Goal: Transaction & Acquisition: Purchase product/service

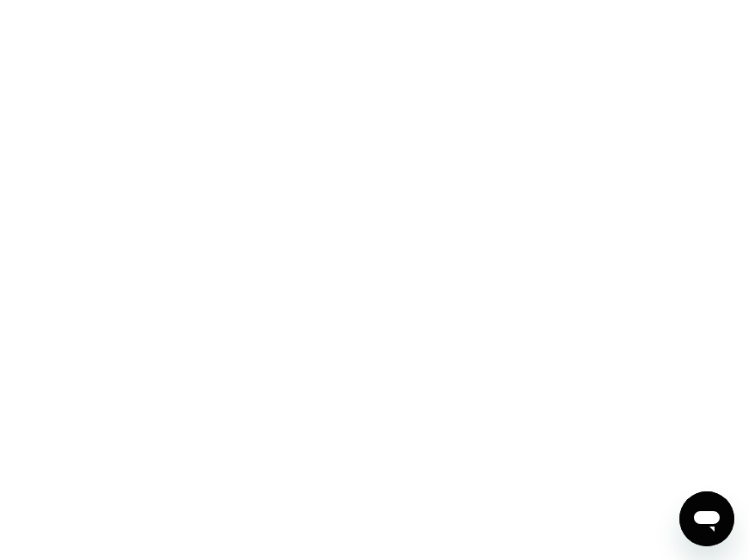
click at [249, 1] on div at bounding box center [374, 280] width 748 height 560
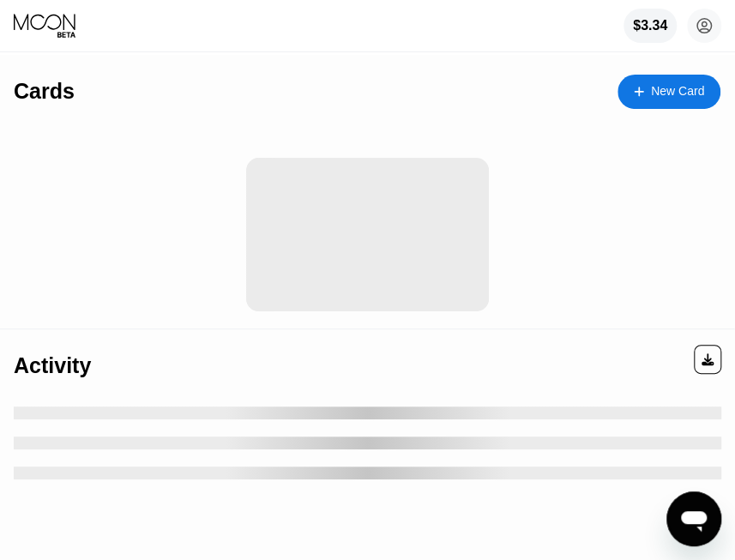
drag, startPoint x: 308, startPoint y: 136, endPoint x: 293, endPoint y: 129, distance: 16.9
click at [308, 136] on div at bounding box center [374, 226] width 721 height 205
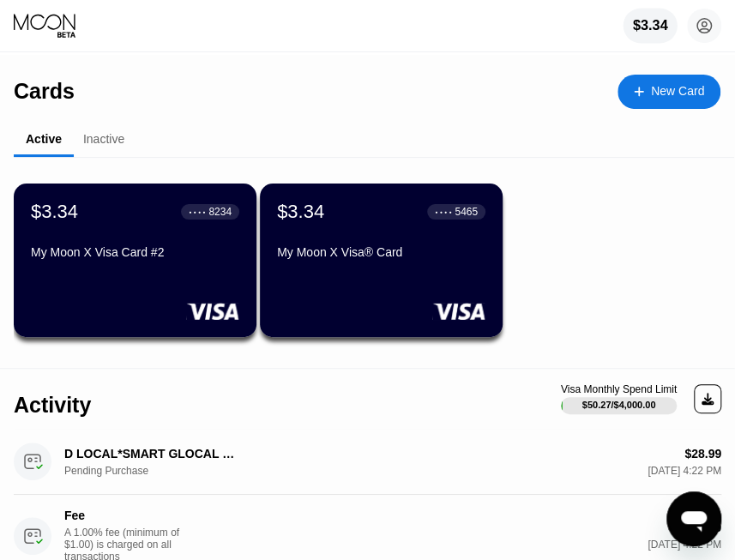
click at [650, 28] on div "$3.34" at bounding box center [650, 25] width 35 height 15
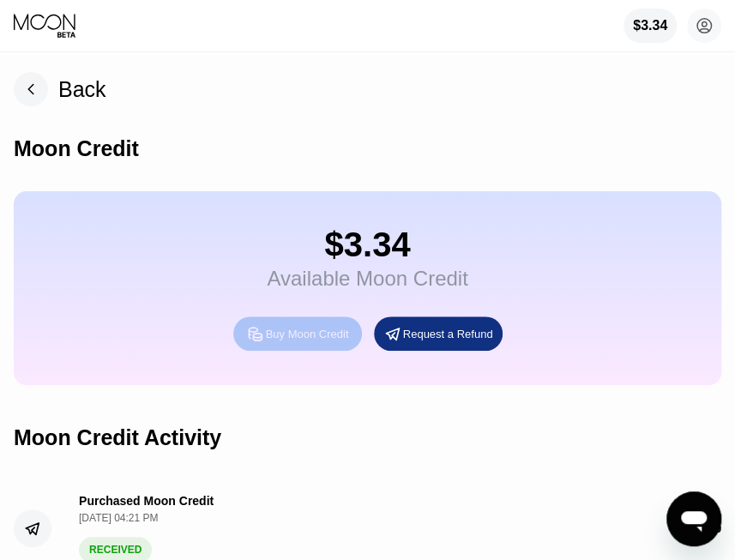
click at [311, 342] on div "Buy Moon Credit" at bounding box center [307, 334] width 83 height 15
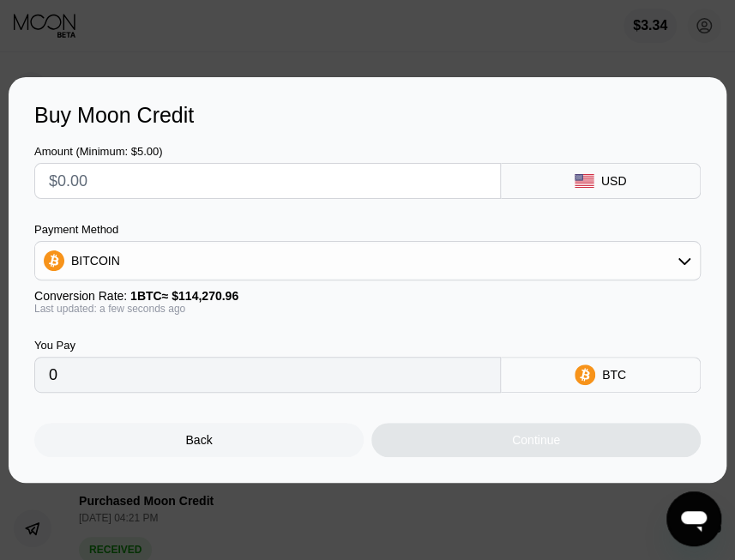
drag, startPoint x: 175, startPoint y: 176, endPoint x: 57, endPoint y: 179, distance: 118.5
click at [57, 179] on input "text" at bounding box center [268, 181] width 438 height 34
type input "$2"
type input "0.00001751"
type input "$22"
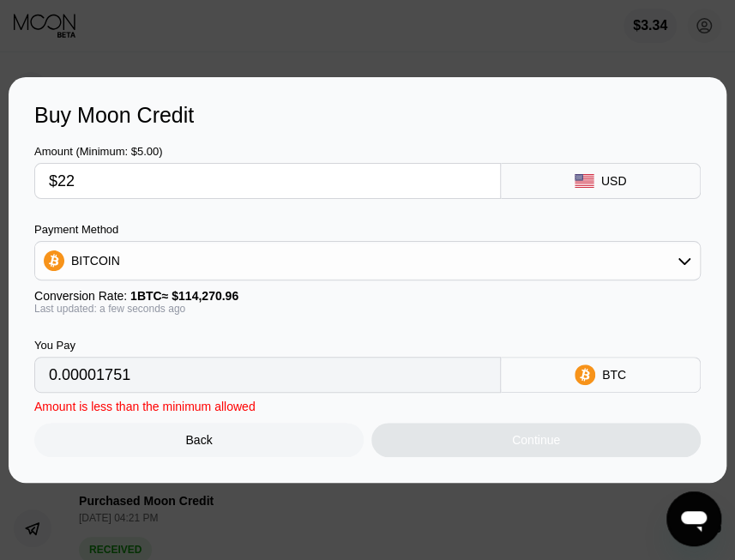
type input "0.00019253"
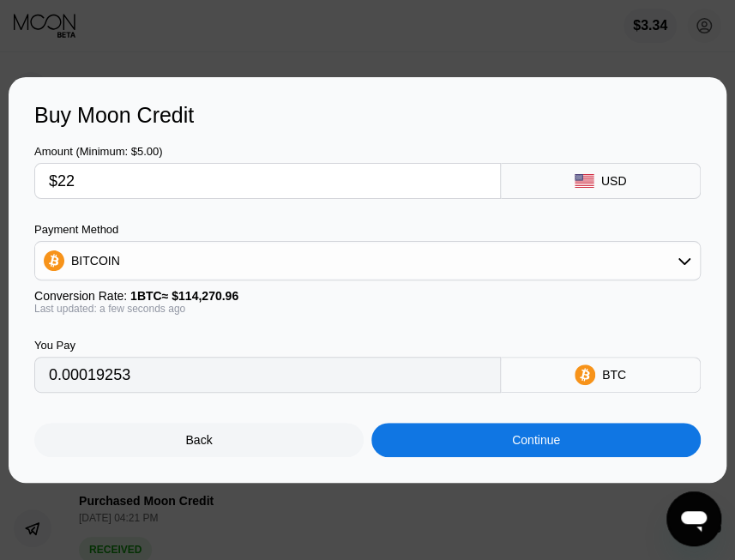
type input "$22"
drag, startPoint x: 197, startPoint y: 266, endPoint x: 173, endPoint y: 288, distance: 32.8
click at [197, 266] on div "BITCOIN" at bounding box center [367, 261] width 665 height 34
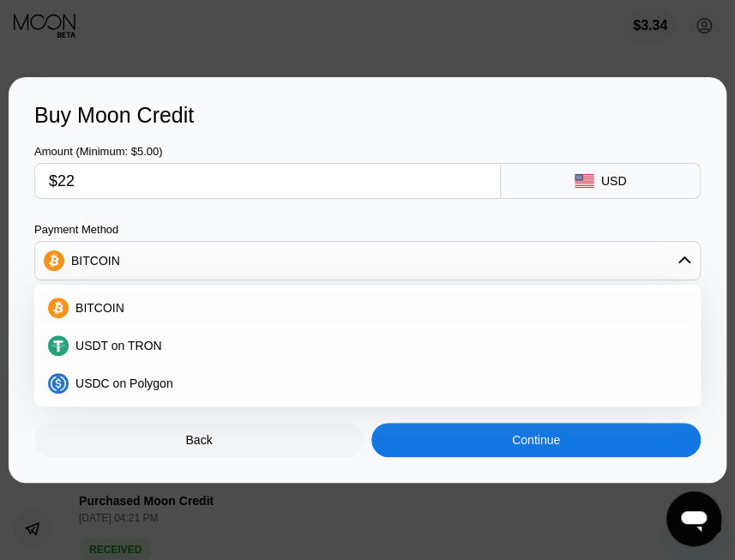
click at [130, 351] on span "USDT on TRON" at bounding box center [119, 346] width 87 height 14
type input "22.22"
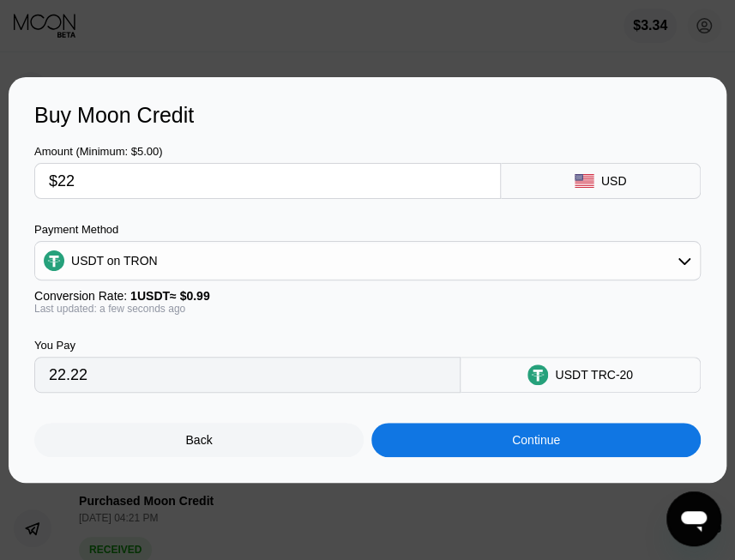
click at [93, 179] on input "$22" at bounding box center [268, 181] width 438 height 34
type input "$22.7"
type input "22.93"
type input "$22.77"
type input "23.00"
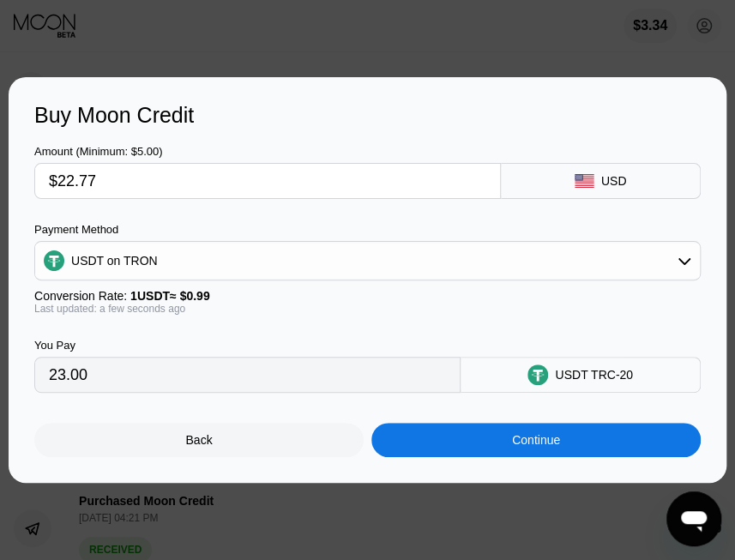
type input "$22.7"
type input "22.93"
type input "$22.75"
type input "22.98"
type input "$22.75"
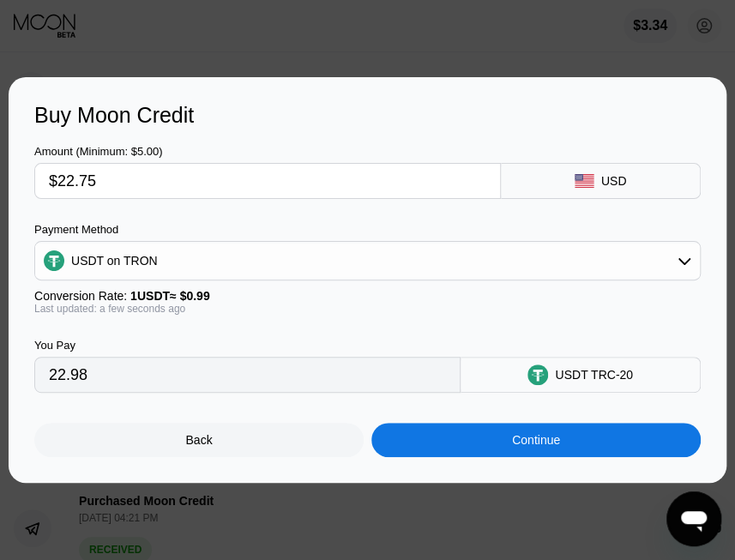
click at [550, 447] on div "Continue" at bounding box center [536, 440] width 48 height 14
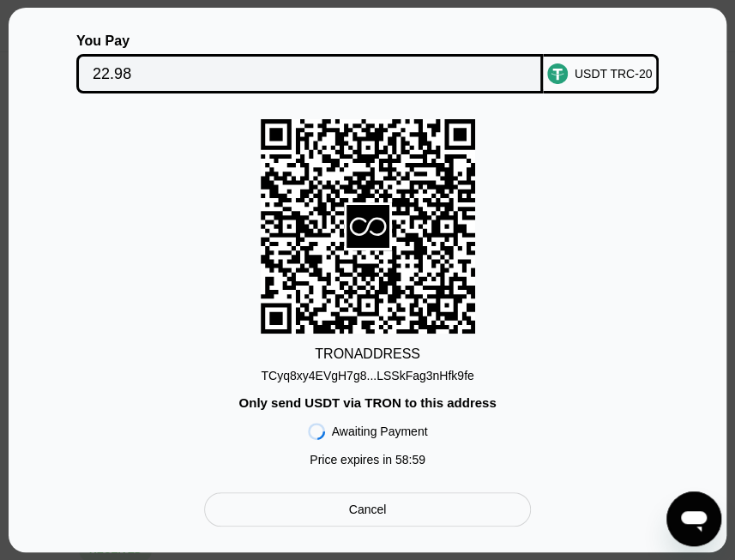
click at [419, 381] on div "TCyq8xy4EVgH7g8...LSSkFag3nHfk9fe" at bounding box center [367, 376] width 213 height 14
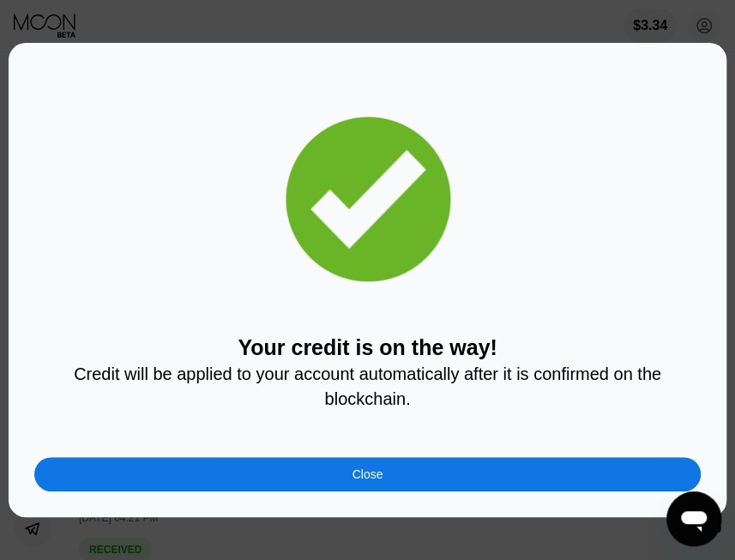
drag, startPoint x: 316, startPoint y: 241, endPoint x: 414, endPoint y: 85, distance: 184.3
click at [316, 241] on icon at bounding box center [368, 199] width 175 height 175
click at [326, 488] on div "Close" at bounding box center [367, 474] width 667 height 34
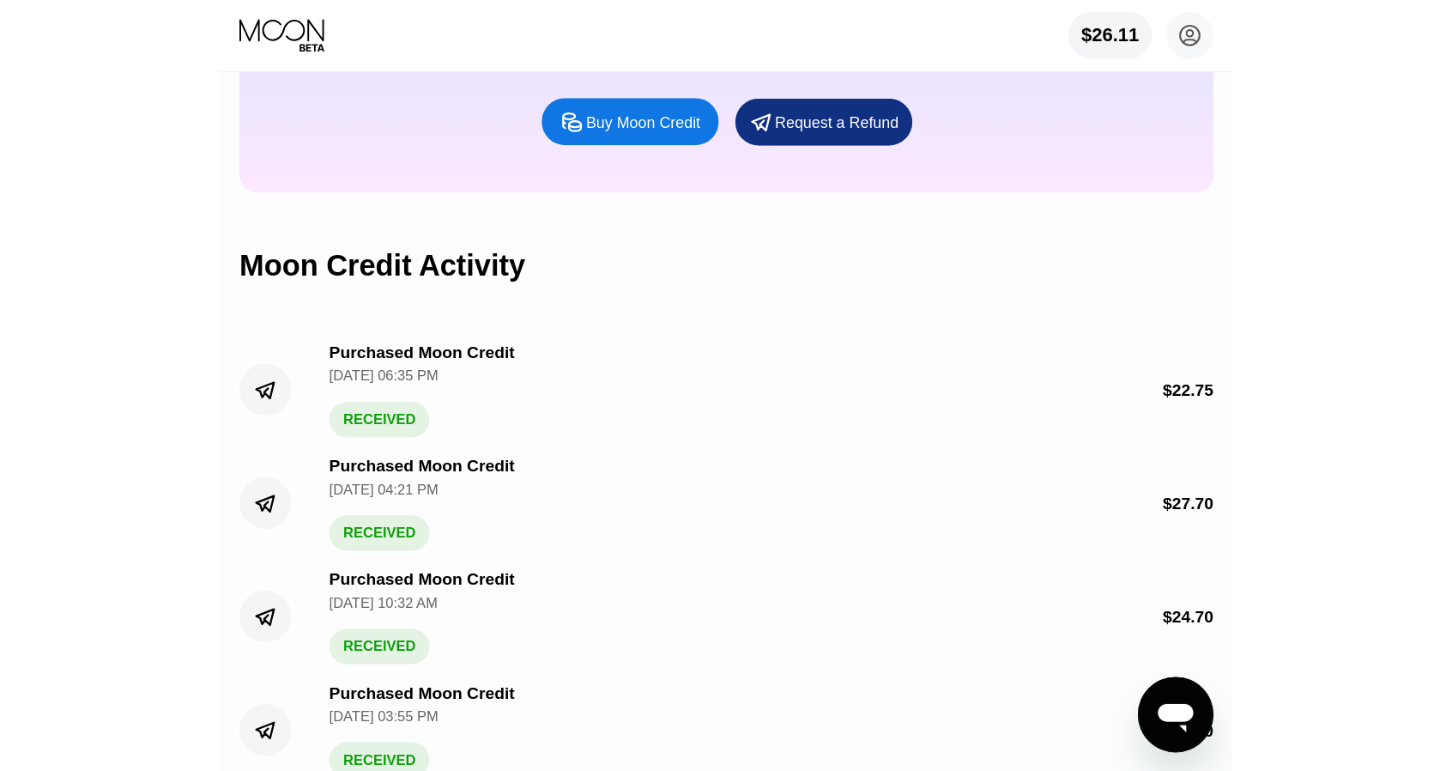
scroll to position [257, 0]
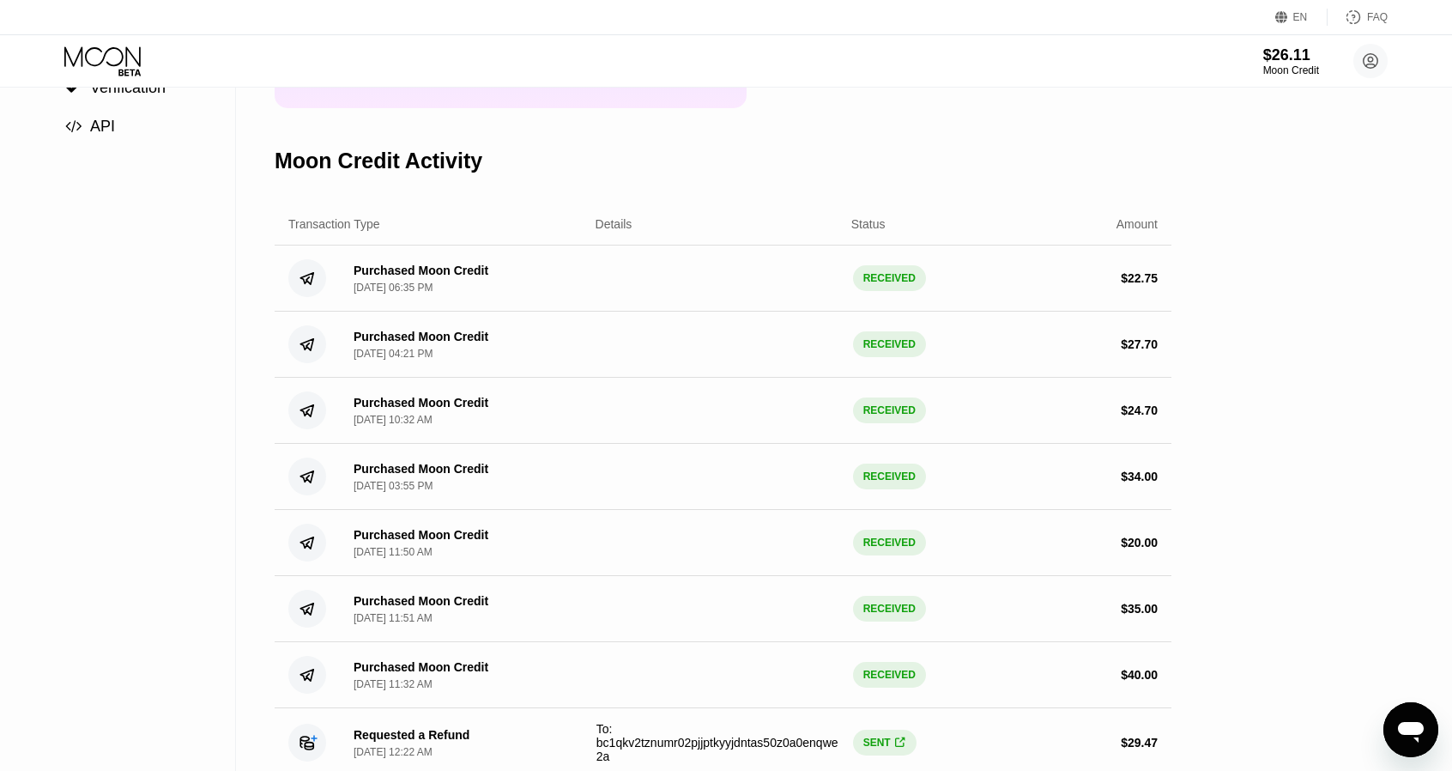
click at [123, 47] on icon at bounding box center [104, 61] width 80 height 30
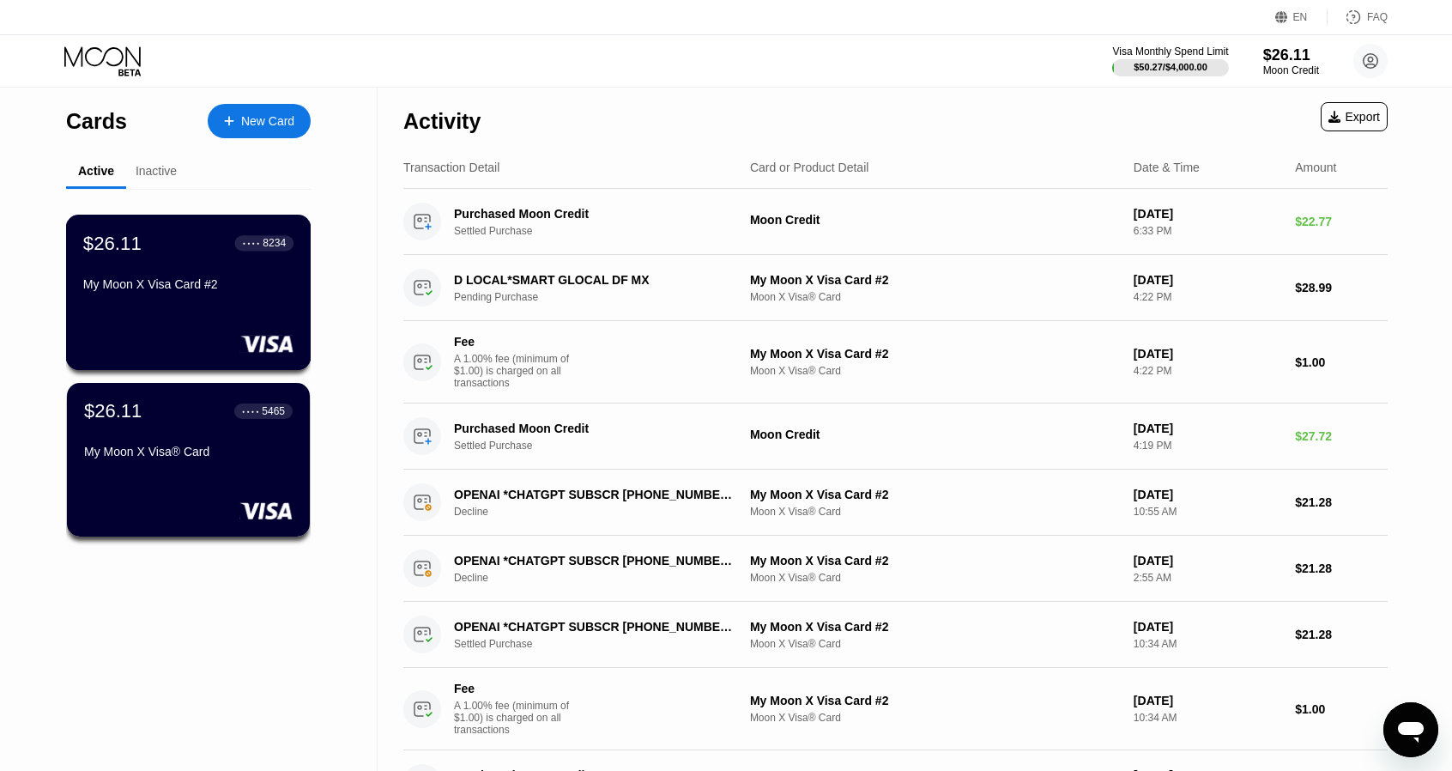
click at [198, 250] on div "$26.11 ● ● ● ● 8234" at bounding box center [188, 243] width 210 height 22
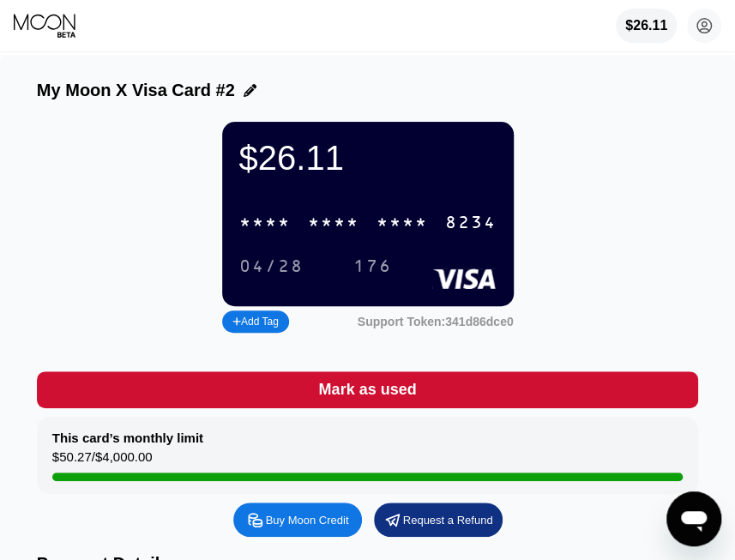
click at [323, 178] on div "$26.11" at bounding box center [367, 158] width 257 height 39
click at [342, 231] on div "* * * *" at bounding box center [333, 224] width 51 height 20
click at [252, 277] on div "04/28" at bounding box center [271, 267] width 64 height 20
click at [120, 196] on div "$26.11 4513 6500 2894 8234 04/28 176 Add Tag Support Token: 341d86dce0" at bounding box center [368, 229] width 662 height 215
